Goal: Information Seeking & Learning: Check status

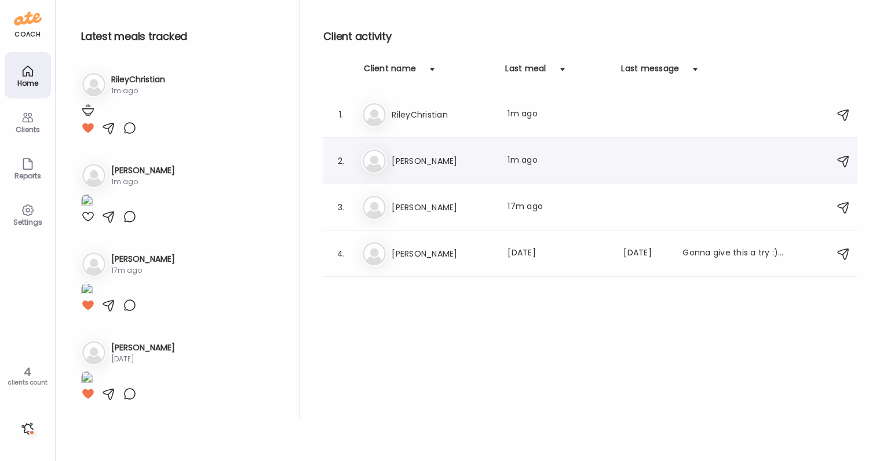
scroll to position [21, 0]
click at [447, 111] on h3 "RileyChristian" at bounding box center [443, 115] width 102 height 14
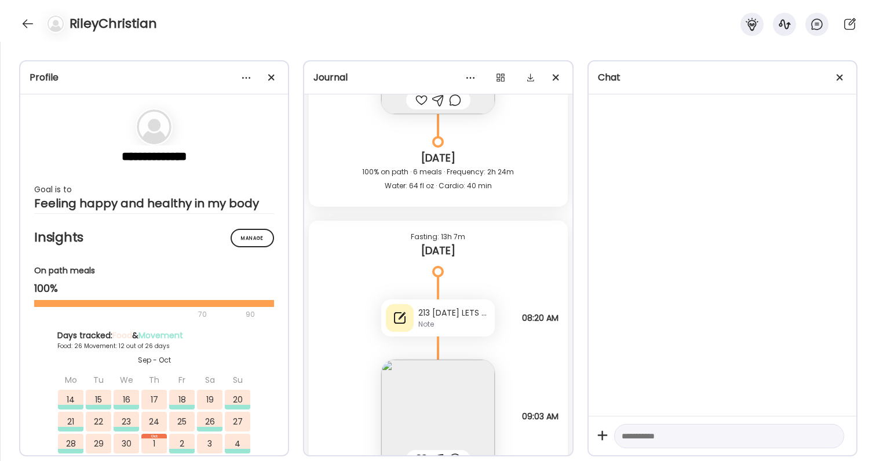
scroll to position [48877, 0]
click at [457, 317] on div "213 [DATE] LETS GOOOOOO" at bounding box center [455, 314] width 72 height 12
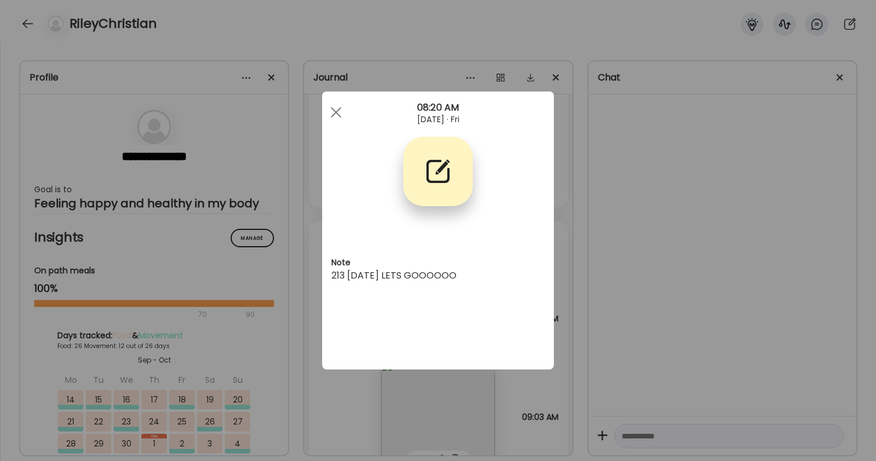
scroll to position [0, 0]
click at [629, 272] on div "Ate Coach Dashboard Wahoo! It’s official Take a moment to set up your Coach Pro…" at bounding box center [438, 230] width 876 height 461
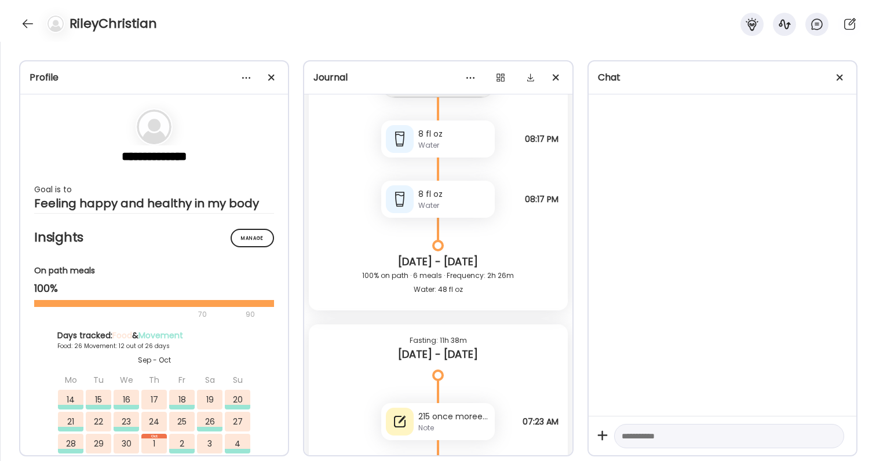
scroll to position [39085, 0]
drag, startPoint x: 419, startPoint y: 417, endPoint x: 481, endPoint y: 417, distance: 62.0
click at [482, 417] on div "215 once moreeee" at bounding box center [455, 416] width 72 height 12
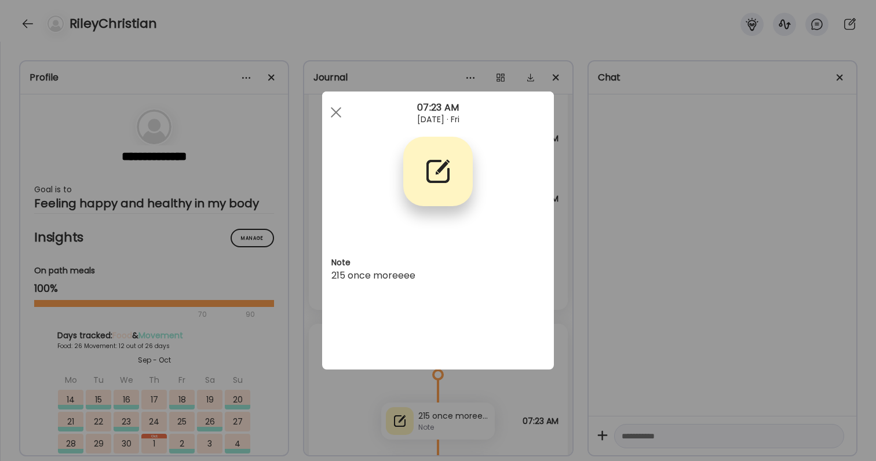
click at [481, 417] on div "Ate Coach Dashboard Wahoo! It’s official Take a moment to set up your Coach Pro…" at bounding box center [438, 230] width 876 height 461
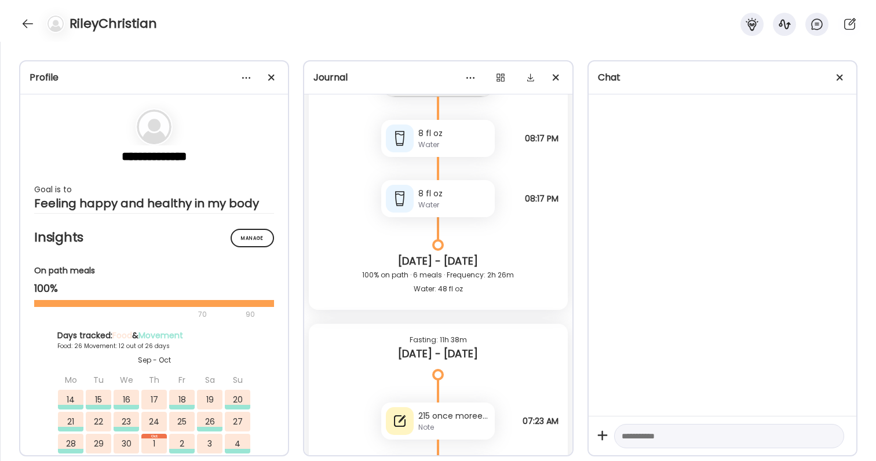
click at [509, 411] on div "215 once moreeee Note 215 once moreeee 07:23 AM" at bounding box center [438, 410] width 259 height 60
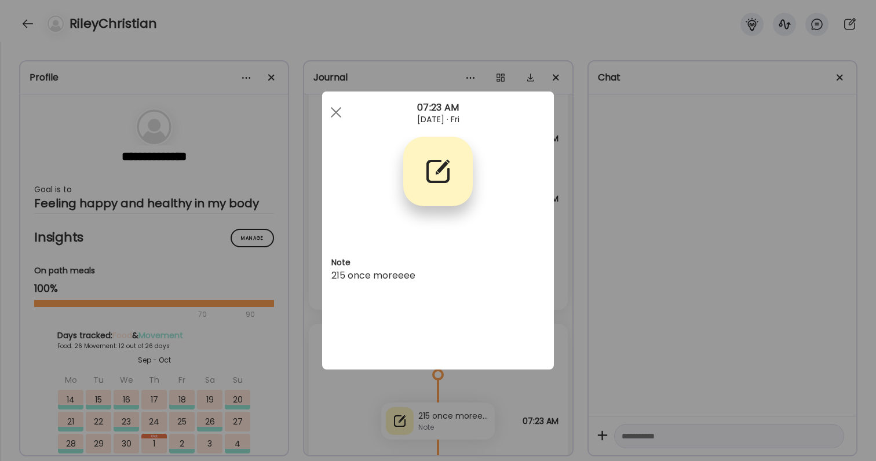
click at [509, 411] on div "Ate Coach Dashboard Wahoo! It’s official Take a moment to set up your Coach Pro…" at bounding box center [438, 230] width 876 height 461
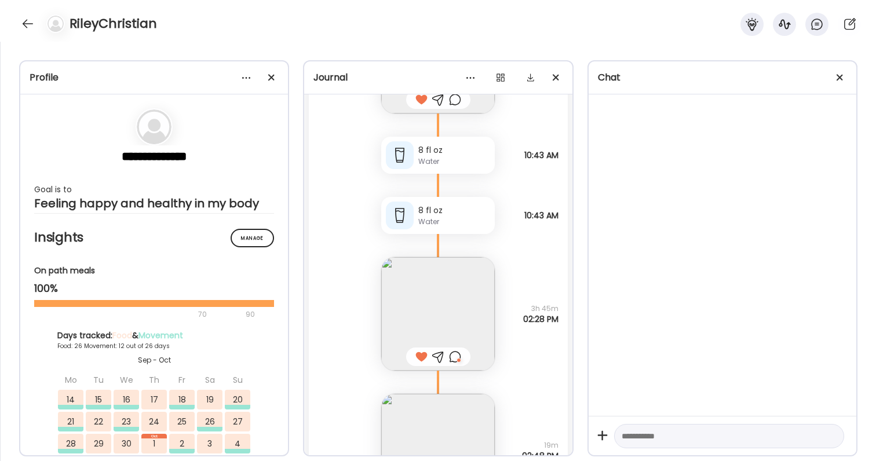
scroll to position [43873, 0]
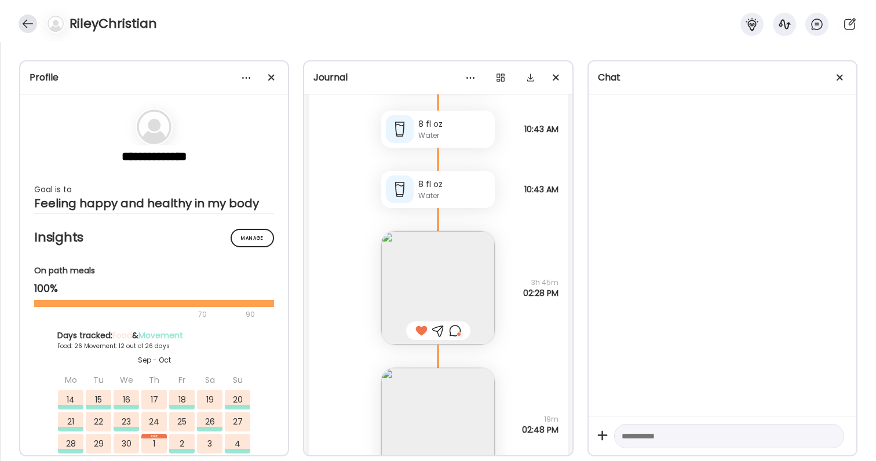
click at [25, 30] on div at bounding box center [28, 23] width 19 height 19
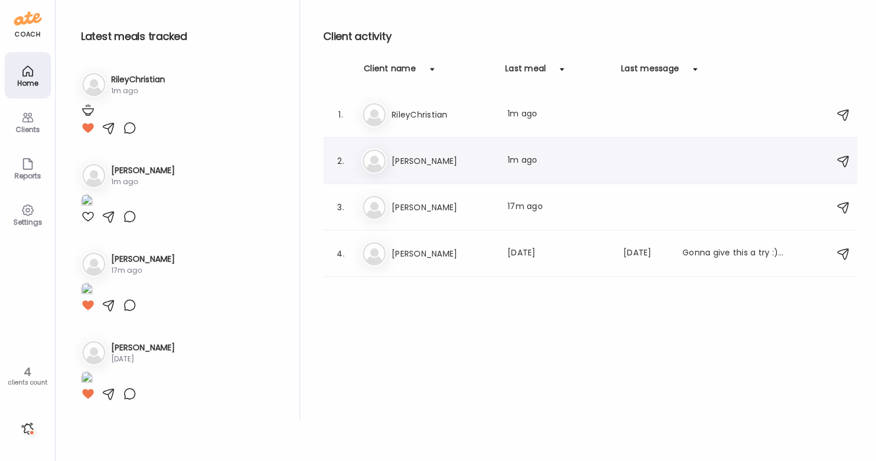
click at [419, 165] on h3 "[PERSON_NAME]" at bounding box center [443, 161] width 102 height 14
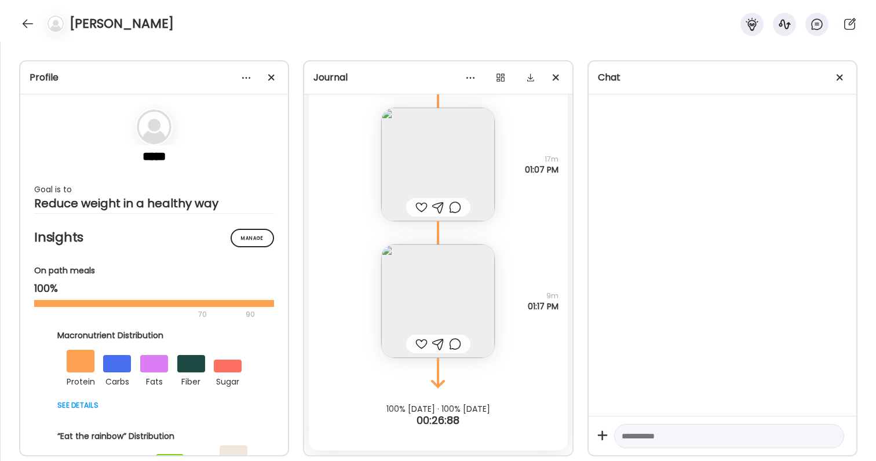
scroll to position [39343, 0]
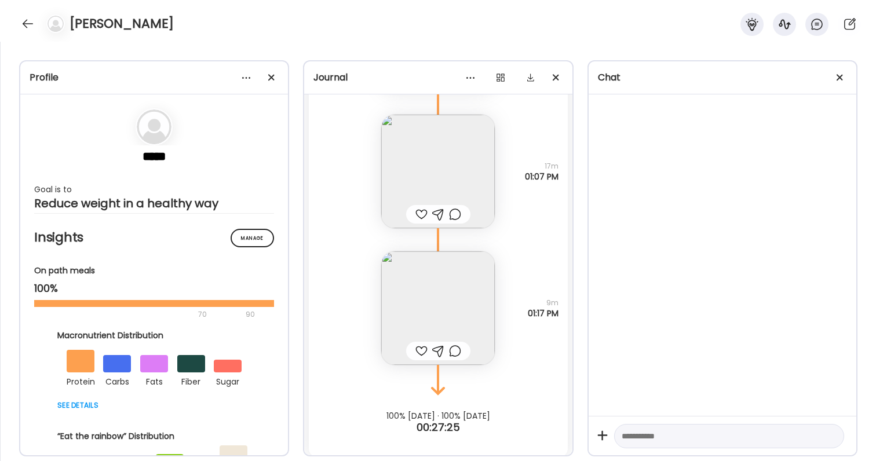
click at [444, 311] on img at bounding box center [438, 309] width 114 height 114
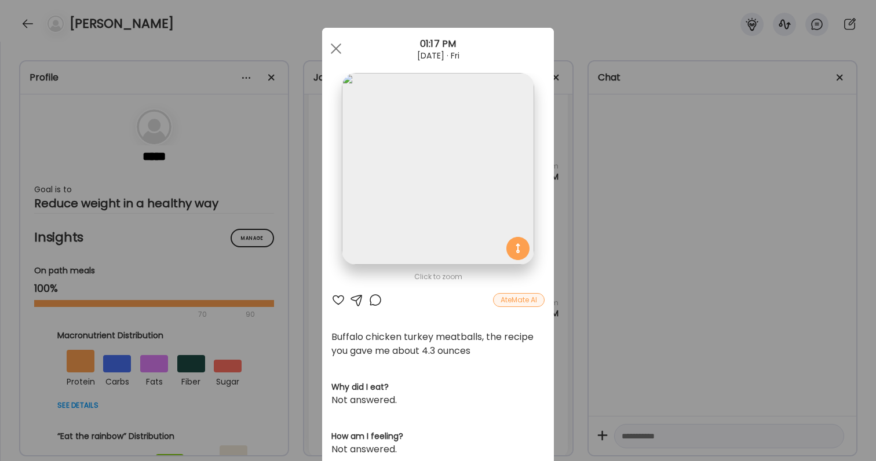
click at [583, 307] on div "Ate Coach Dashboard Wahoo! It’s official Take a moment to set up your Coach Pro…" at bounding box center [438, 230] width 876 height 461
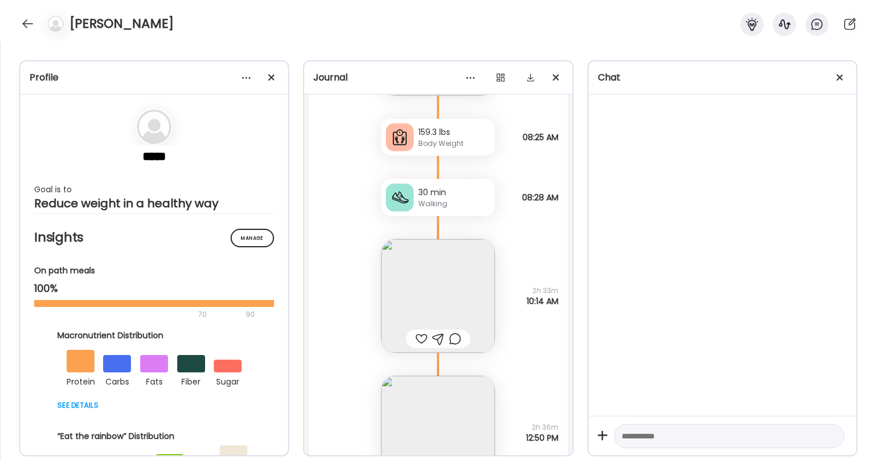
scroll to position [38932, 0]
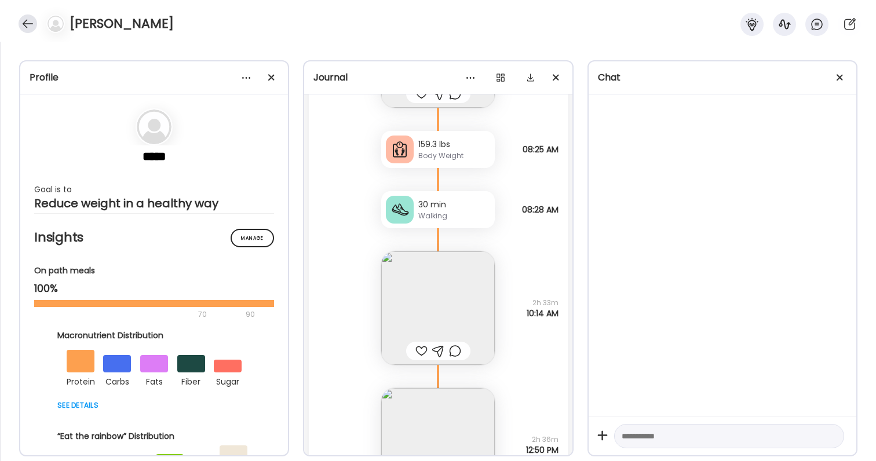
click at [26, 23] on div at bounding box center [28, 23] width 19 height 19
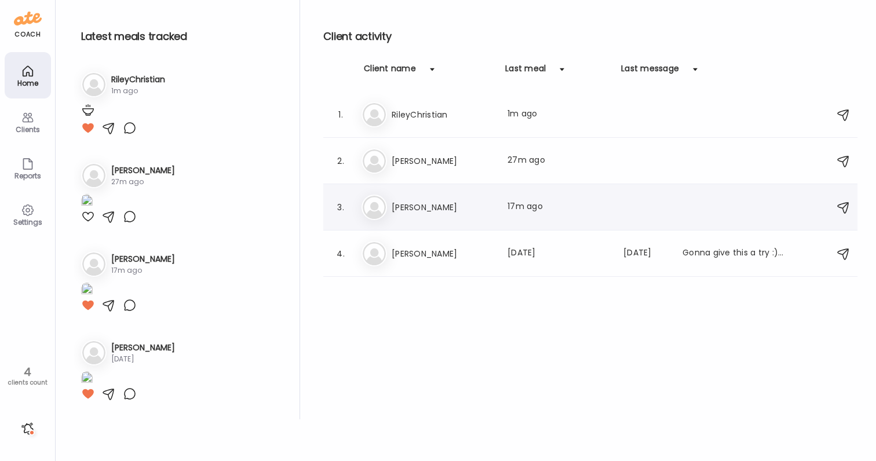
click at [424, 206] on h3 "[PERSON_NAME]" at bounding box center [443, 208] width 102 height 14
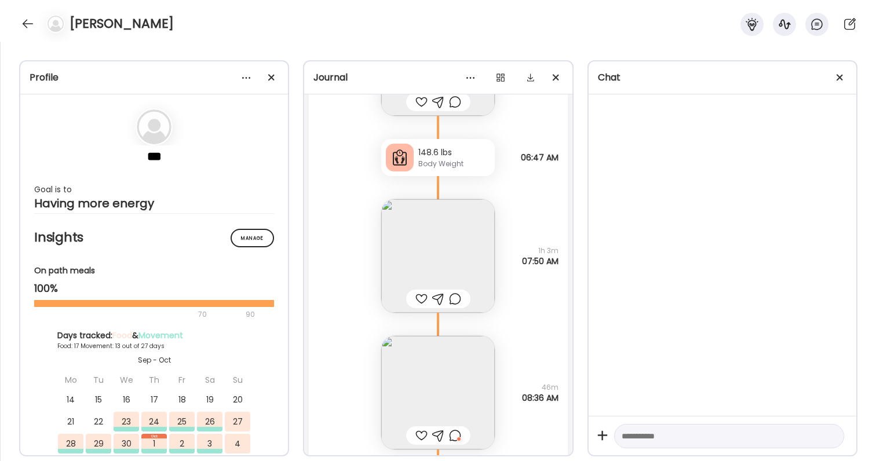
scroll to position [17047, 0]
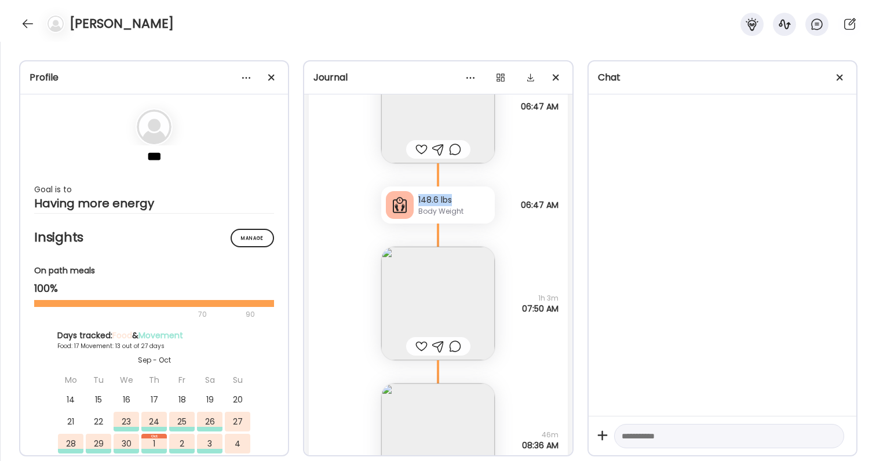
drag, startPoint x: 418, startPoint y: 197, endPoint x: 491, endPoint y: 195, distance: 73.1
click at [490, 196] on div "148.6 lbs Body Weight" at bounding box center [438, 205] width 114 height 37
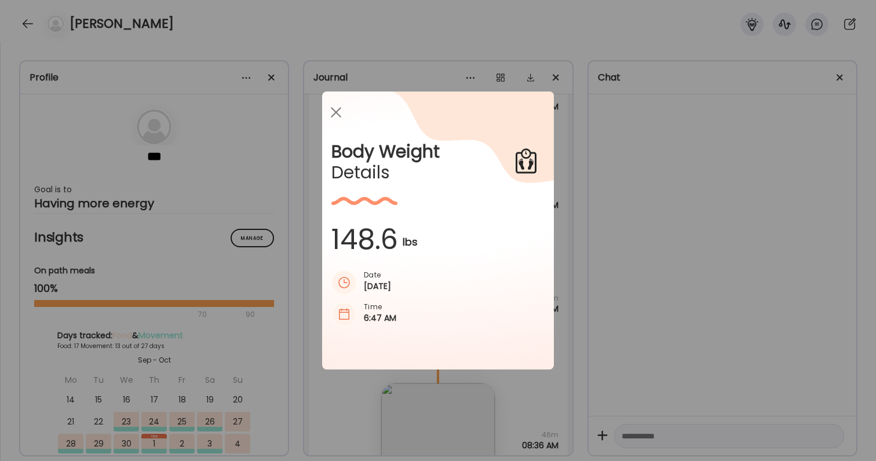
click at [491, 195] on icon at bounding box center [445, 207] width 217 height 230
click at [628, 180] on div "Ate Coach Dashboard Wahoo! It’s official Take a moment to set up your Coach Pro…" at bounding box center [438, 230] width 876 height 461
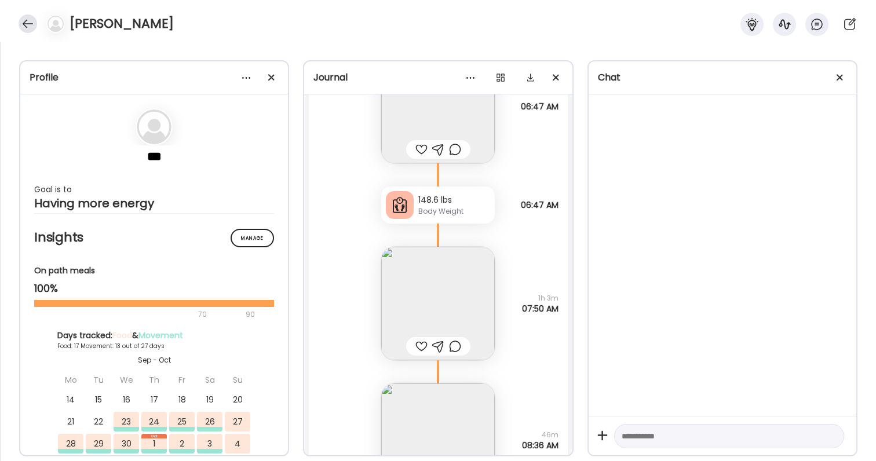
click at [33, 31] on div at bounding box center [28, 23] width 19 height 19
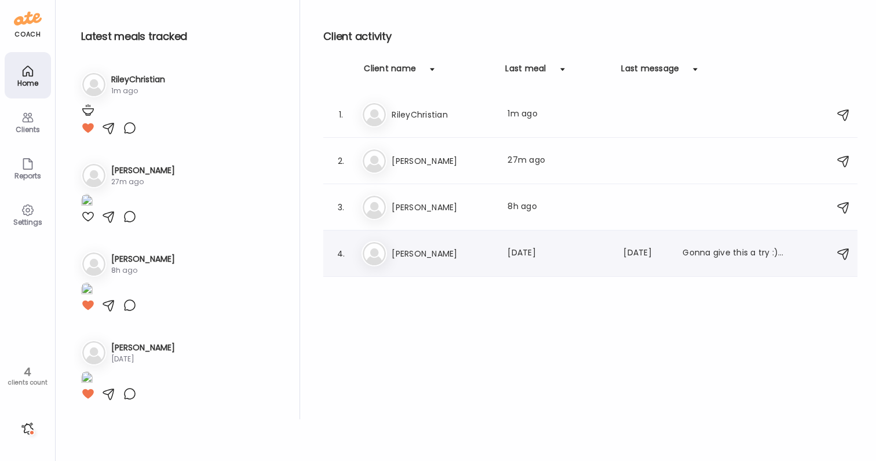
click at [391, 260] on div "Ji [PERSON_NAME] Last meal: [DATE] Last message: [DATE] Gonna give this a try :…" at bounding box center [592, 254] width 461 height 26
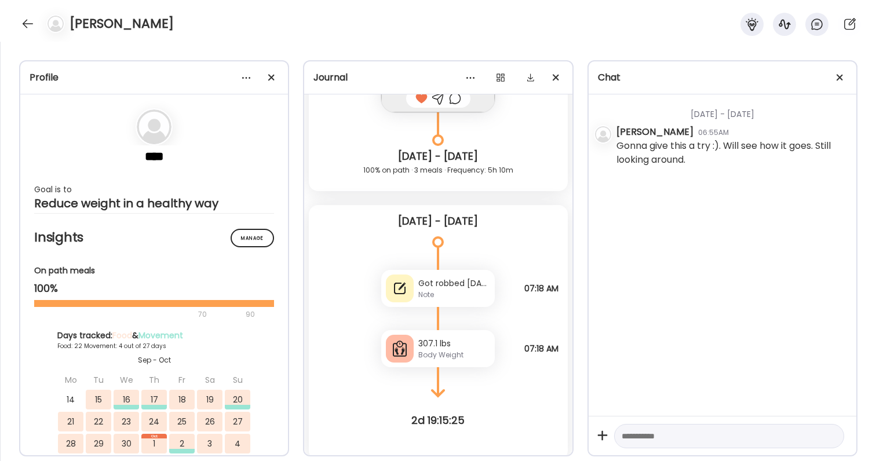
scroll to position [15227, 0]
click at [27, 30] on div at bounding box center [28, 23] width 19 height 19
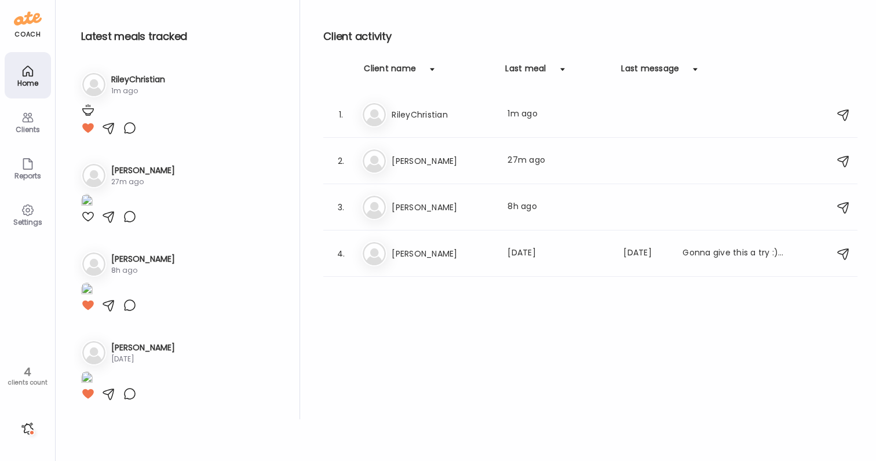
scroll to position [263, 0]
